Goal: Task Accomplishment & Management: Complete application form

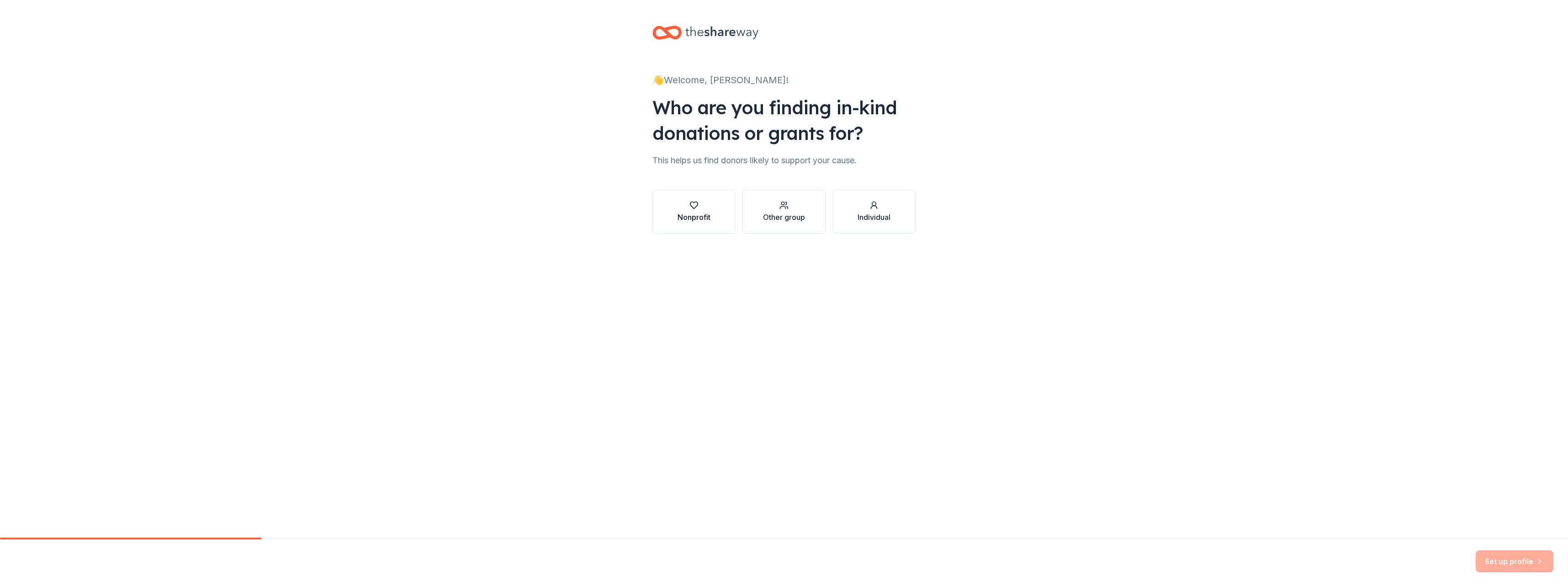
click at [695, 215] on div "Nonprofit" at bounding box center [694, 217] width 33 height 11
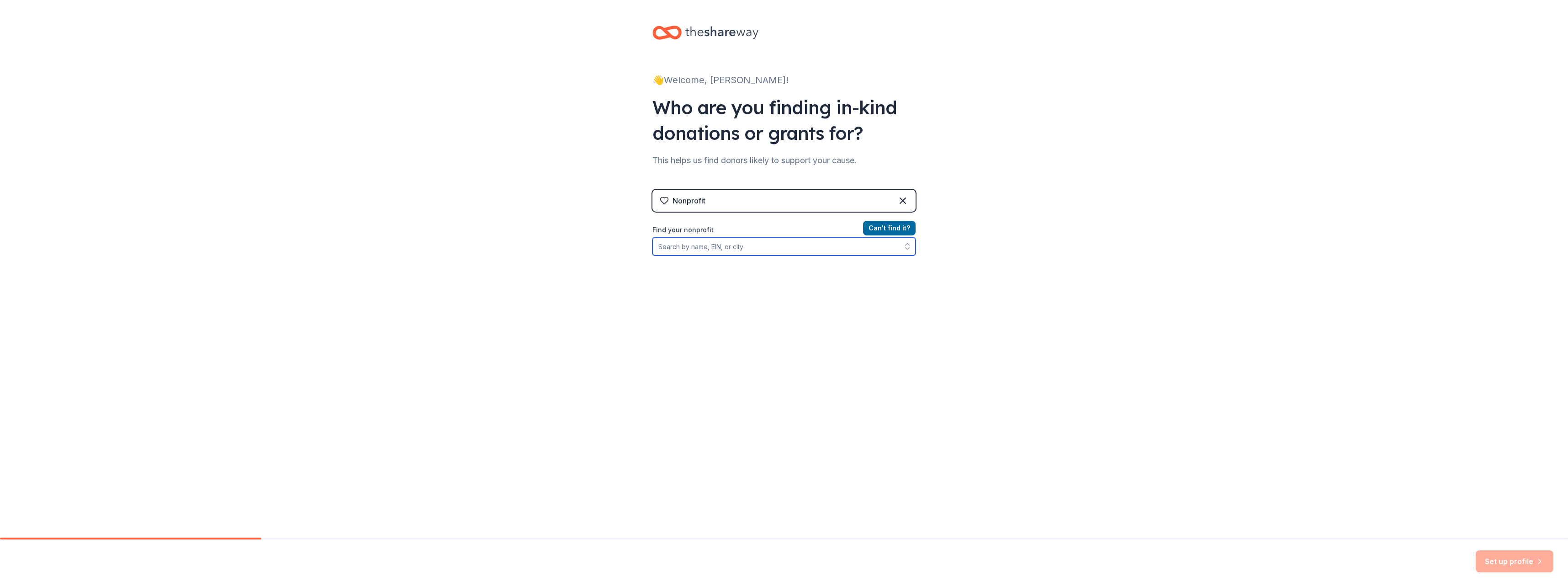
click at [702, 250] on input "Find your nonprofit" at bounding box center [784, 247] width 263 height 18
drag, startPoint x: 590, startPoint y: 234, endPoint x: 414, endPoint y: 216, distance: 176.9
click at [414, 216] on div "👋 Welcome, [PERSON_NAME]! Who are you finding in-kind donations or grants for? …" at bounding box center [784, 195] width 1568 height 391
type input "PCTIPTSO"
click at [891, 230] on button "Can ' t find it?" at bounding box center [889, 228] width 52 height 15
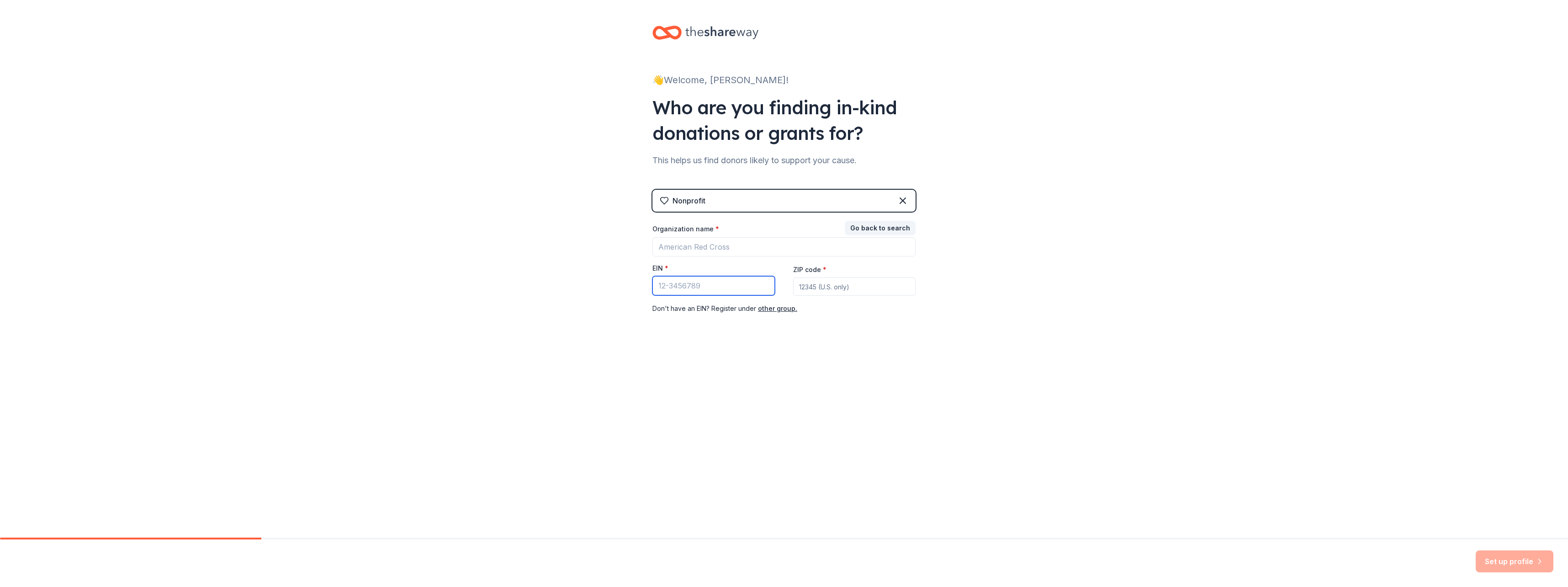
click at [678, 286] on input "EIN *" at bounding box center [713, 286] width 122 height 19
type input "[US_EMPLOYER_IDENTIFICATION_NUMBER]"
type input "07470"
click at [1256, 416] on div "👋 Welcome, [PERSON_NAME]! Who are you finding in-kind donations or grants for? …" at bounding box center [784, 269] width 1568 height 538
click at [902, 202] on icon at bounding box center [903, 200] width 5 height 5
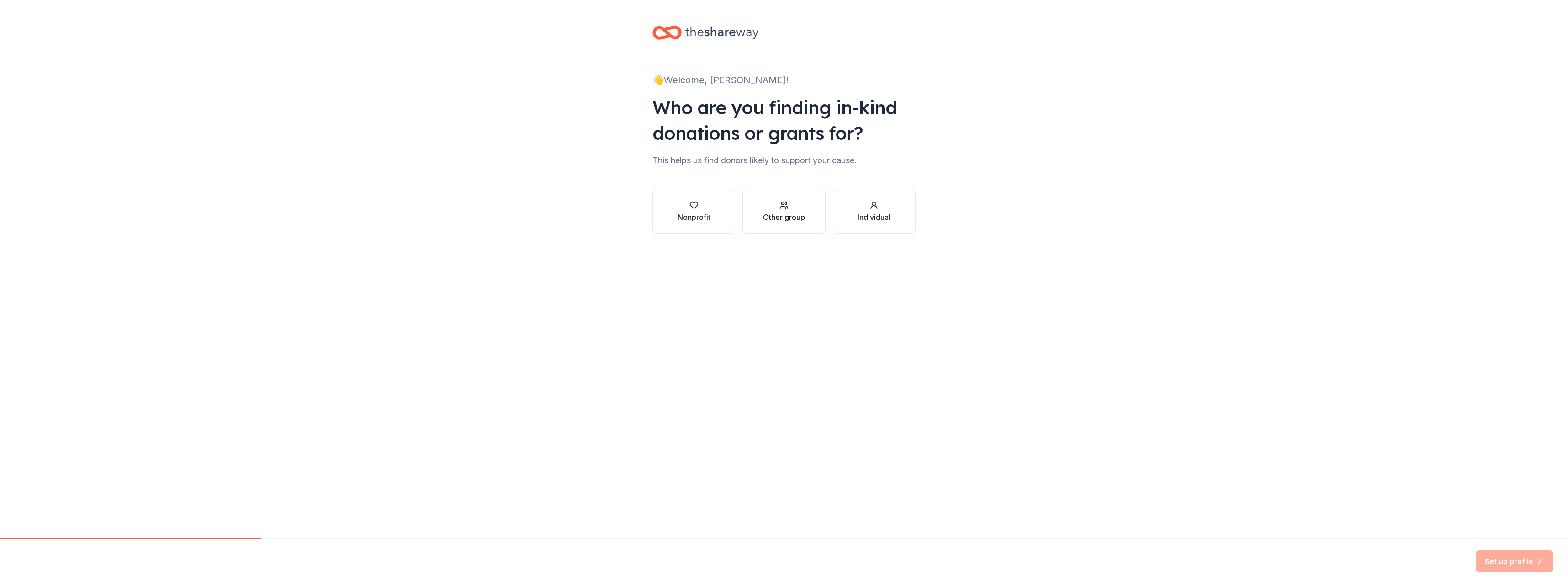
click at [795, 217] on div "Other group" at bounding box center [783, 217] width 42 height 11
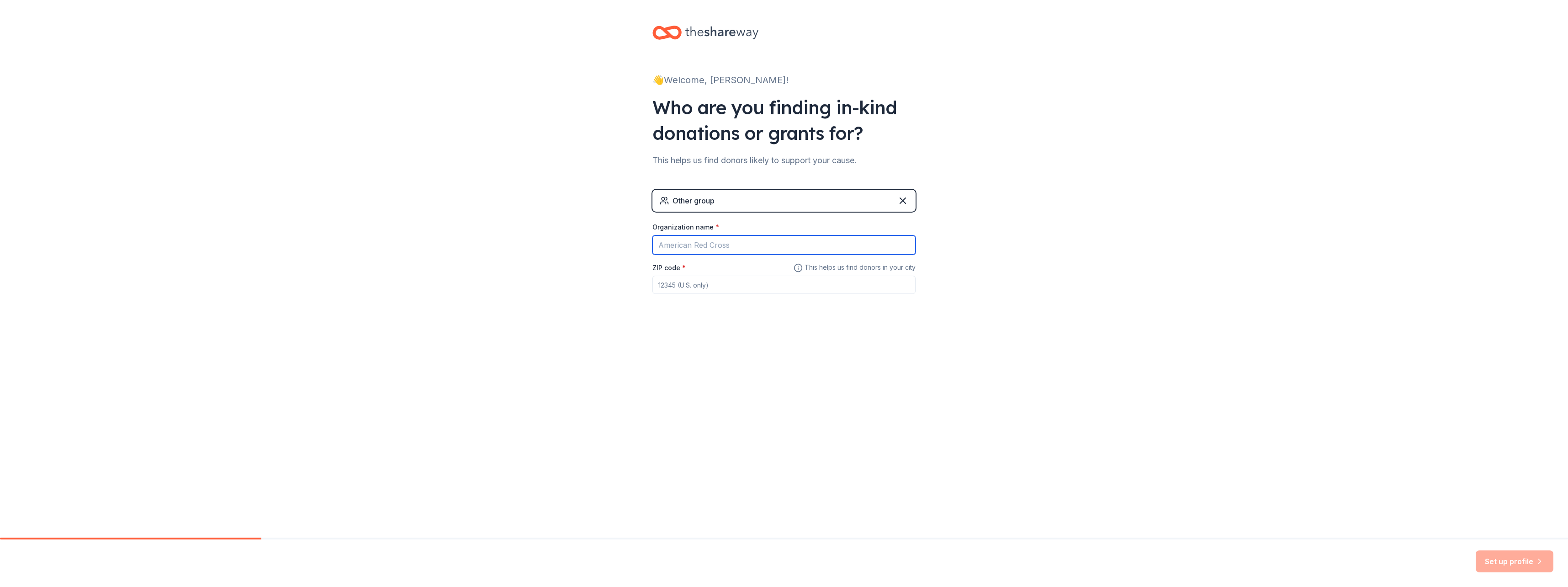
click at [750, 241] on input "Organization name *" at bounding box center [784, 245] width 263 height 19
type input "PCTIPTSO"
drag, startPoint x: 723, startPoint y: 289, endPoint x: 482, endPoint y: 250, distance: 244.1
click at [482, 250] on div "👋 Welcome, [PERSON_NAME]! Who are you finding in-kind donations or grants for? …" at bounding box center [784, 178] width 1568 height 356
type input "07470"
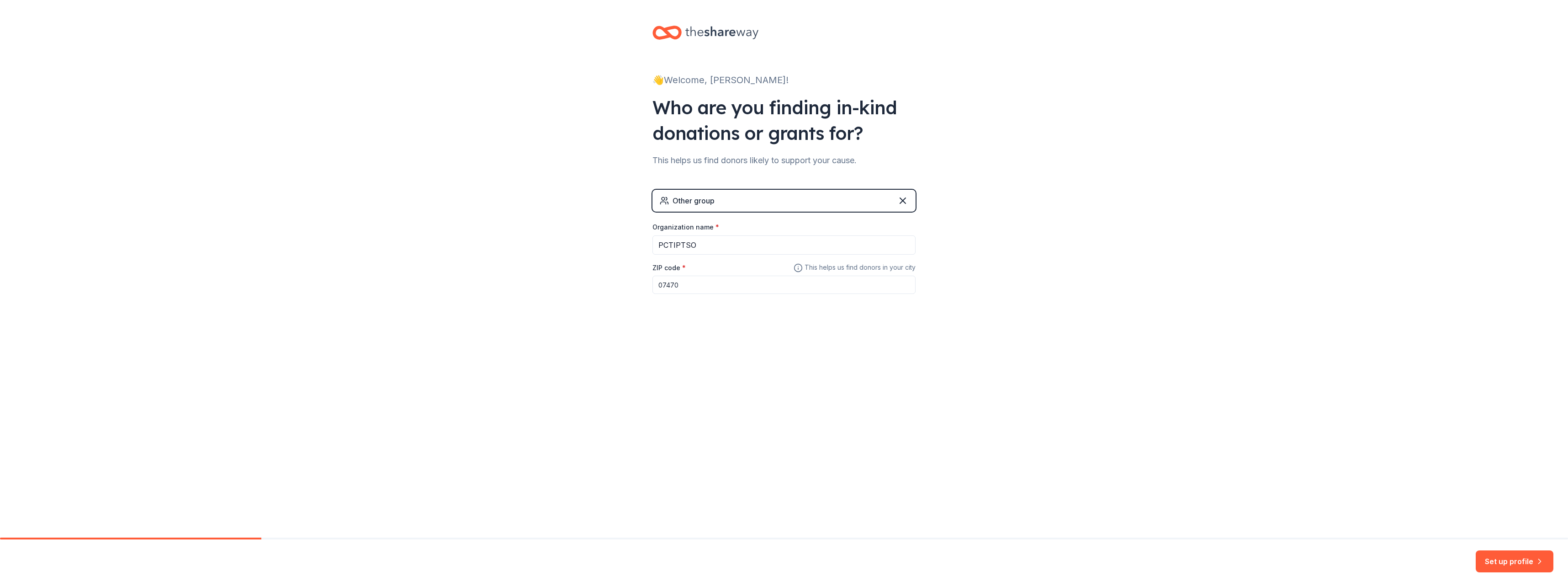
click at [862, 289] on input "07470" at bounding box center [784, 285] width 263 height 18
click at [901, 200] on icon at bounding box center [903, 200] width 11 height 11
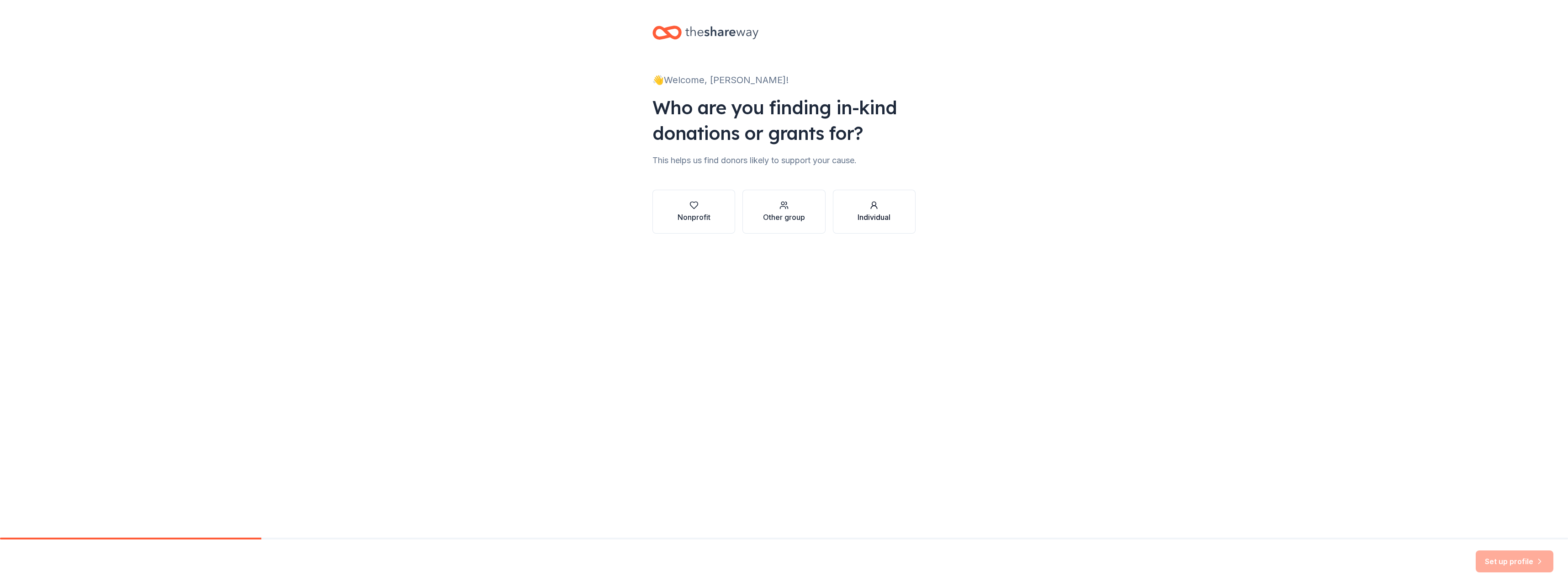
click at [875, 213] on div "Individual" at bounding box center [874, 217] width 33 height 11
click at [720, 245] on input "ZIP code *" at bounding box center [784, 246] width 263 height 18
type input "07470"
click at [1538, 558] on icon "button" at bounding box center [1539, 561] width 9 height 9
